Goal: Information Seeking & Learning: Find specific fact

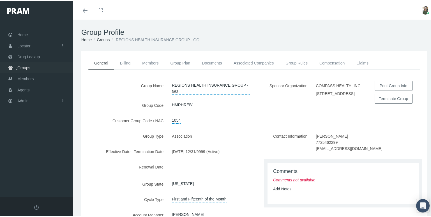
click at [34, 62] on link "Groups" at bounding box center [36, 66] width 73 height 11
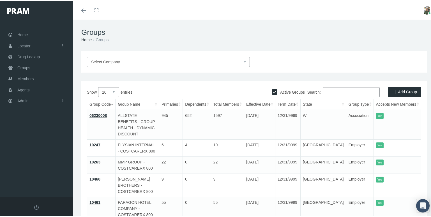
click at [112, 62] on span "Select Company" at bounding box center [105, 61] width 29 height 4
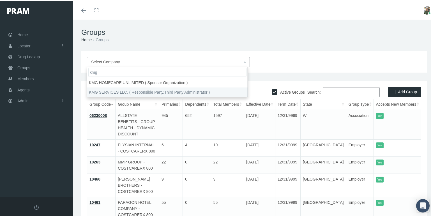
type input "kmg"
select select "7931"
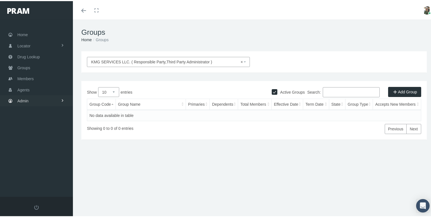
click at [42, 96] on link "Admin" at bounding box center [36, 99] width 73 height 11
click at [34, 170] on span "Companies" at bounding box center [33, 175] width 20 height 10
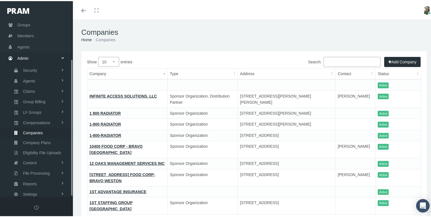
scroll to position [51, 0]
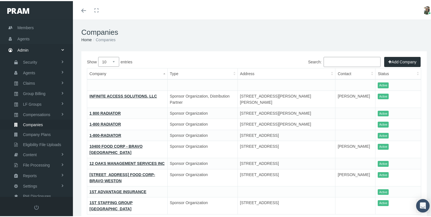
click at [333, 63] on input "Search:" at bounding box center [352, 61] width 57 height 10
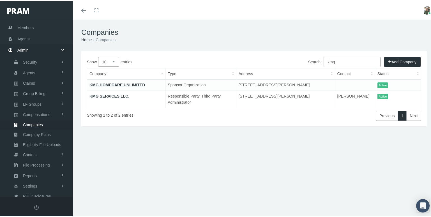
type input "kmg"
click at [112, 96] on link "KMG SERVICES LLC." at bounding box center [109, 95] width 40 height 4
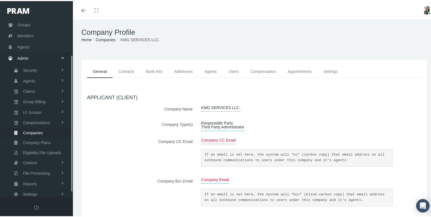
scroll to position [51, 0]
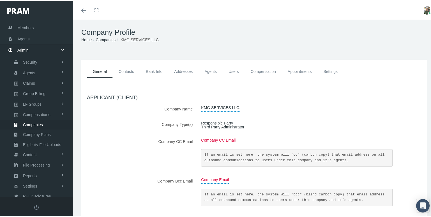
click at [211, 70] on link "Agents" at bounding box center [211, 70] width 24 height 13
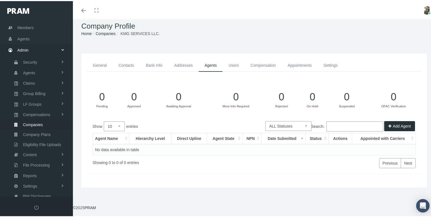
scroll to position [0, 0]
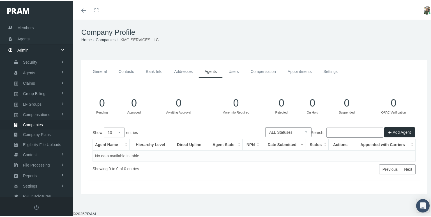
click at [332, 133] on input "Search:" at bounding box center [354, 131] width 57 height 10
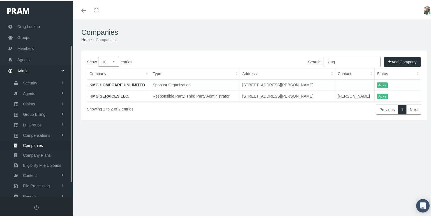
scroll to position [51, 0]
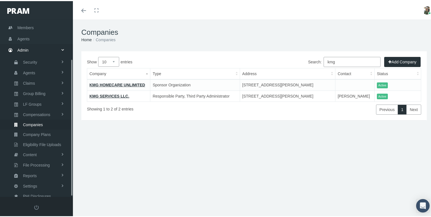
click at [337, 60] on input "kmg" at bounding box center [352, 61] width 57 height 10
type input "k"
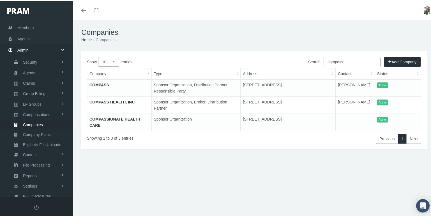
type input "compass"
click at [100, 85] on link "COMPASS" at bounding box center [99, 84] width 20 height 4
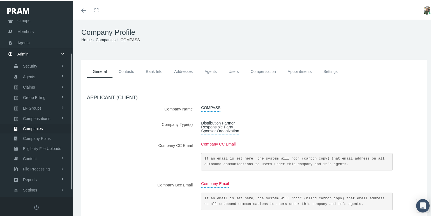
scroll to position [51, 0]
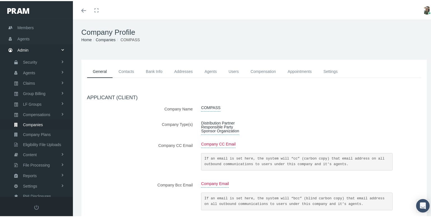
click at [208, 69] on link "Agents" at bounding box center [211, 70] width 24 height 13
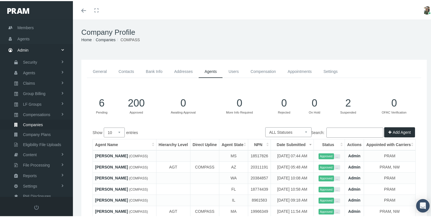
click at [82, 9] on icon "Toggle menubar" at bounding box center [83, 9] width 5 height 3
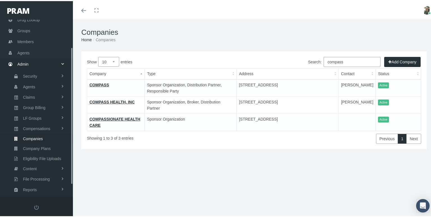
scroll to position [51, 0]
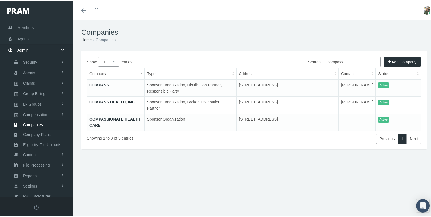
click at [102, 83] on link "COMPASS" at bounding box center [99, 84] width 20 height 4
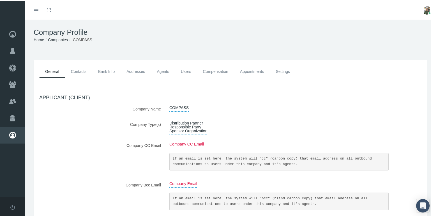
click at [77, 69] on link "Contacts" at bounding box center [78, 70] width 27 height 13
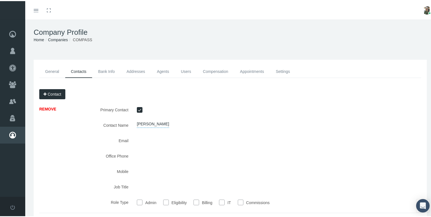
click at [130, 72] on link "Addresses" at bounding box center [136, 70] width 30 height 13
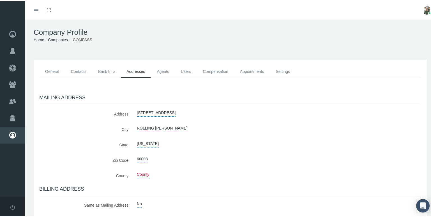
click at [154, 72] on link "Agents" at bounding box center [163, 70] width 24 height 13
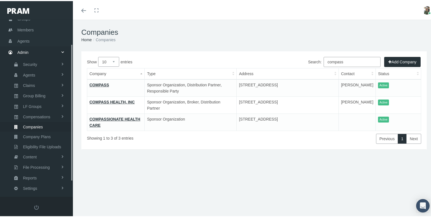
scroll to position [51, 0]
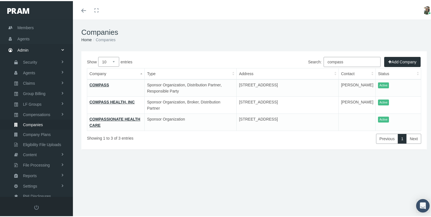
click at [118, 100] on link "COMPASS HEALTH, INC" at bounding box center [111, 101] width 45 height 4
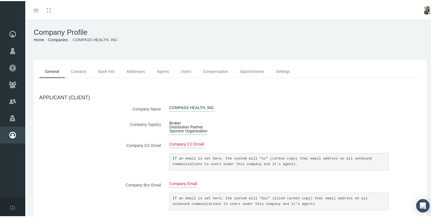
click at [162, 69] on link "Agents" at bounding box center [163, 70] width 24 height 13
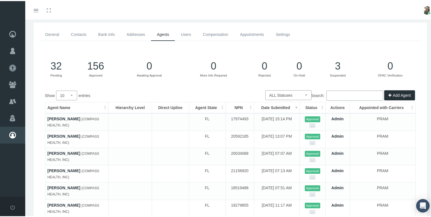
scroll to position [56, 0]
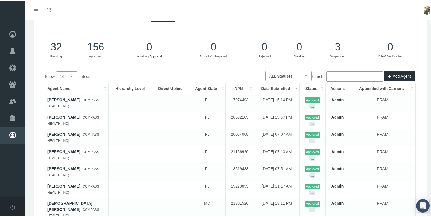
click at [337, 75] on input "Search:" at bounding box center [354, 75] width 57 height 10
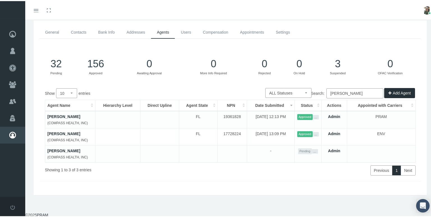
type input "[PERSON_NAME]"
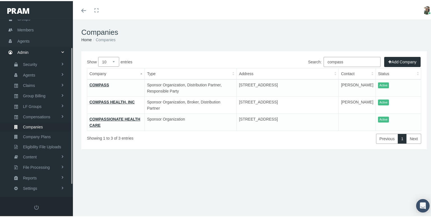
scroll to position [51, 0]
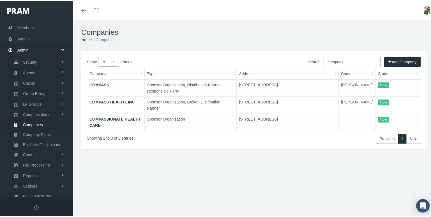
click at [97, 82] on link "COMPASS" at bounding box center [99, 84] width 20 height 4
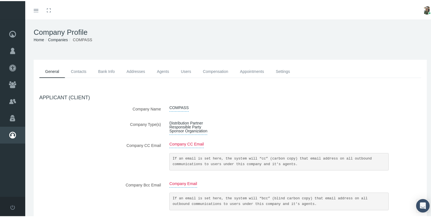
click at [163, 71] on link "Agents" at bounding box center [163, 70] width 24 height 13
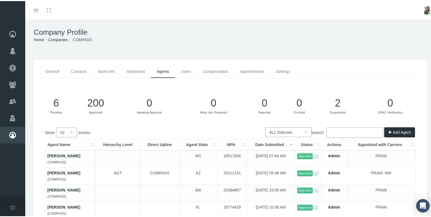
click at [347, 132] on input "Search:" at bounding box center [354, 131] width 57 height 10
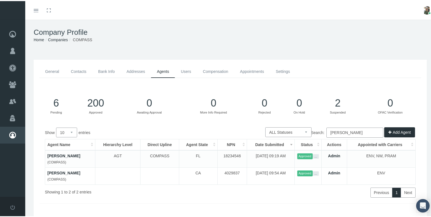
type input "[PERSON_NAME]"
click at [60, 154] on link "[PERSON_NAME]" at bounding box center [63, 155] width 33 height 4
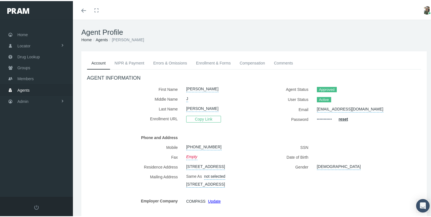
click at [84, 9] on span at bounding box center [83, 9] width 5 height 1
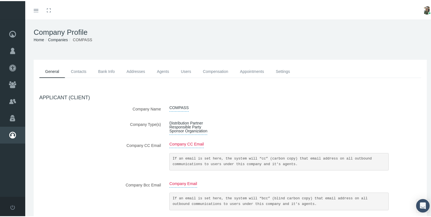
click at [79, 70] on link "Contacts" at bounding box center [78, 70] width 27 height 13
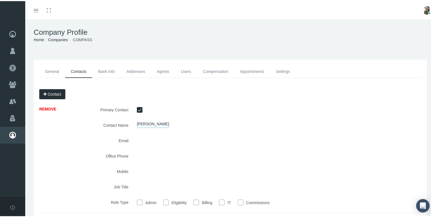
click at [102, 70] on link "Bank Info" at bounding box center [106, 70] width 28 height 13
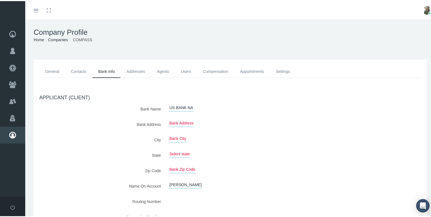
click at [132, 71] on link "Addresses" at bounding box center [136, 70] width 30 height 13
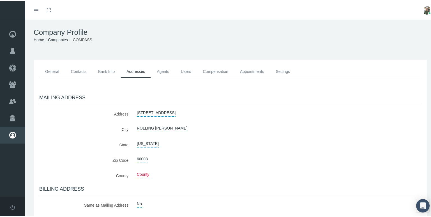
click at [163, 70] on link "Agents" at bounding box center [163, 70] width 24 height 13
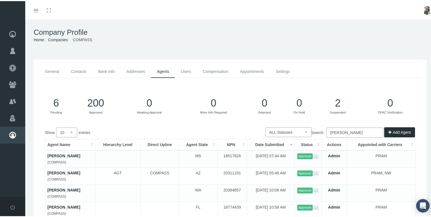
click at [187, 72] on link "Users" at bounding box center [186, 70] width 22 height 13
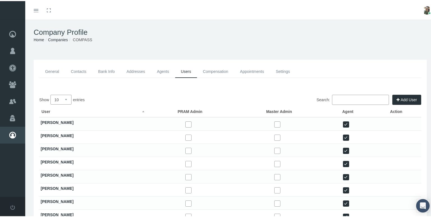
click at [213, 68] on link "Compensation" at bounding box center [215, 70] width 37 height 13
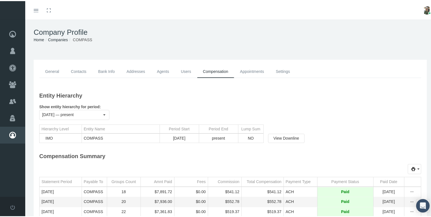
click at [245, 70] on link "Appointments" at bounding box center [252, 70] width 36 height 13
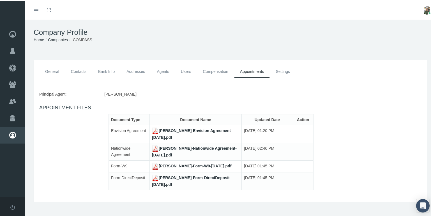
click at [57, 71] on link "General" at bounding box center [52, 70] width 26 height 13
